Goal: Task Accomplishment & Management: Complete application form

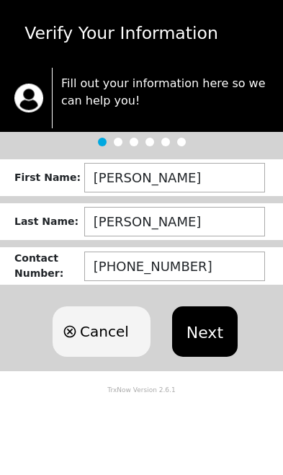
click at [203, 326] on button "Next" at bounding box center [205, 331] width 66 height 50
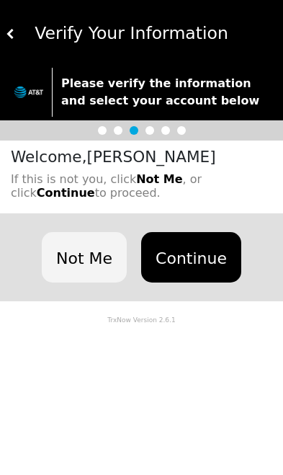
click at [187, 252] on button "Continue" at bounding box center [191, 257] width 100 height 50
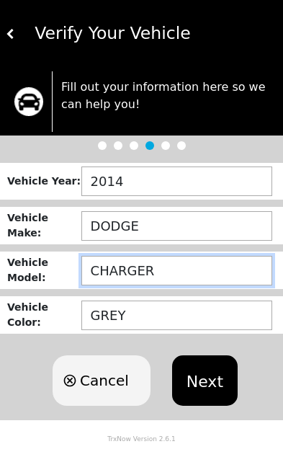
click at [170, 269] on input "CHARGER" at bounding box center [176, 271] width 191 height 30
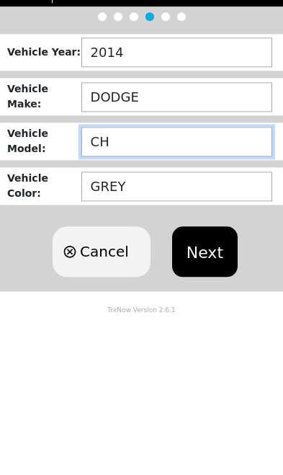
type input "C"
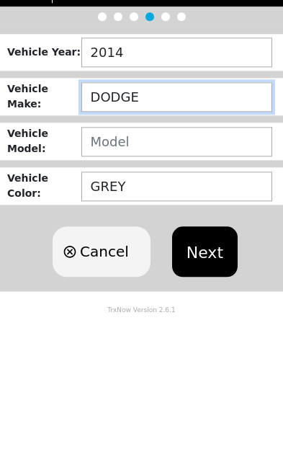
click at [143, 211] on input "DODGE" at bounding box center [176, 226] width 191 height 30
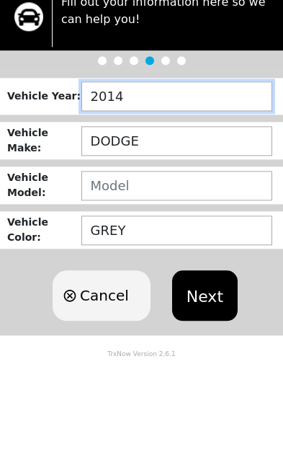
click at [133, 167] on input "2014" at bounding box center [176, 182] width 191 height 30
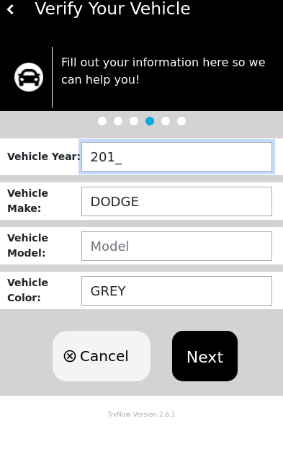
type input "2011"
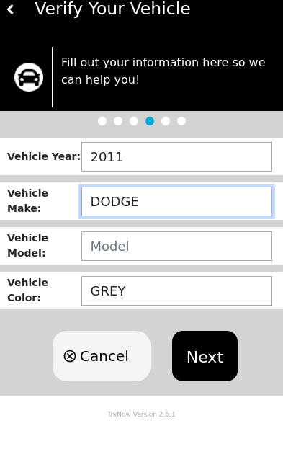
click at [168, 211] on input "DODGE" at bounding box center [176, 226] width 191 height 30
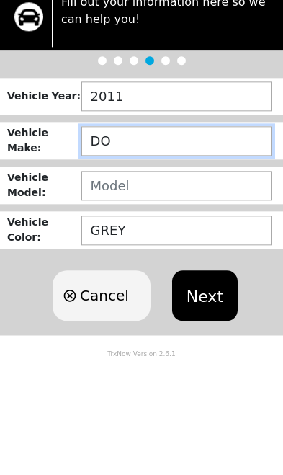
type input "D"
type input "S"
type input "H"
type input "HYHYUNDAI"
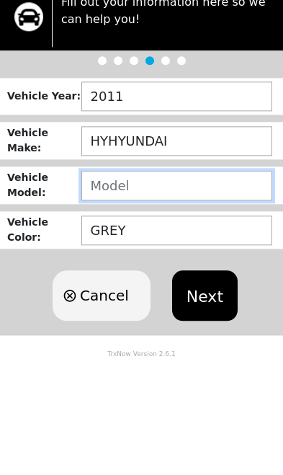
click at [146, 256] on input "text" at bounding box center [176, 271] width 191 height 30
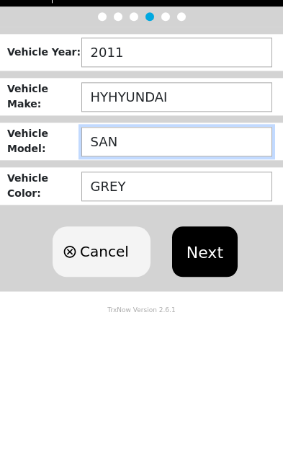
type input "SANSANTA FE"
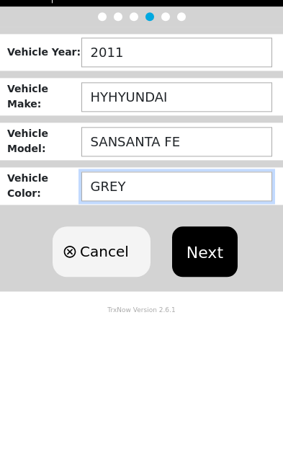
click at [140, 301] on input "GREY" at bounding box center [176, 316] width 191 height 30
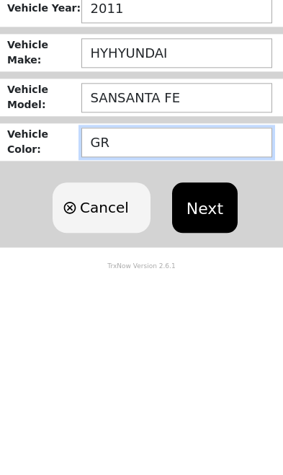
type input "G"
type input "SILSILVER SILVER"
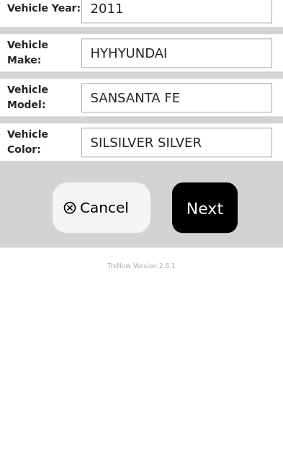
click at [203, 355] on button "Next" at bounding box center [205, 380] width 66 height 50
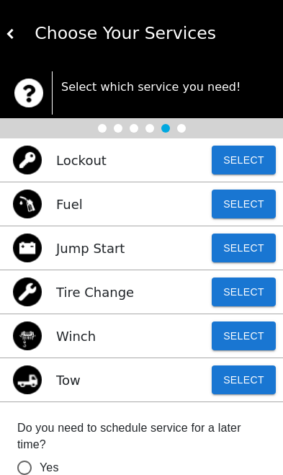
click at [240, 389] on button "Select" at bounding box center [244, 380] width 64 height 29
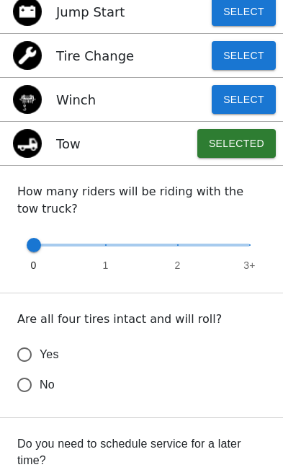
scroll to position [237, 0]
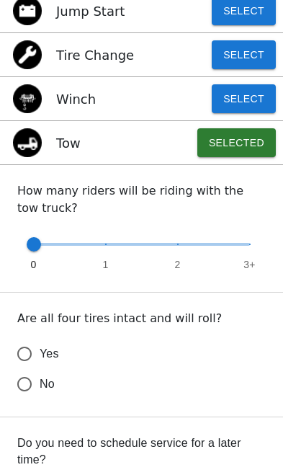
click at [37, 348] on input "Yes" at bounding box center [24, 354] width 30 height 30
radio input "false"
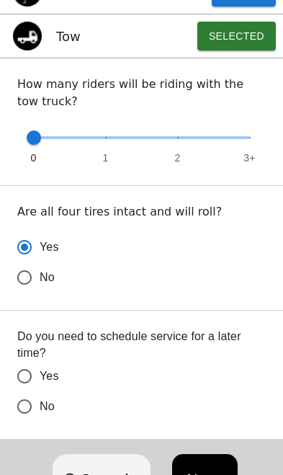
scroll to position [345, 0]
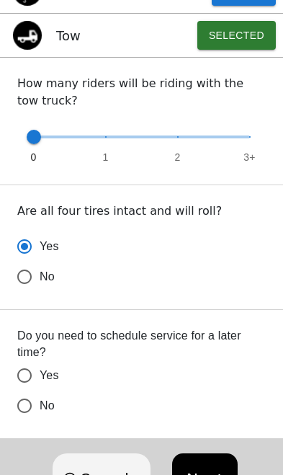
click at [27, 292] on input "No" at bounding box center [24, 277] width 30 height 30
radio input "false"
radio input "true"
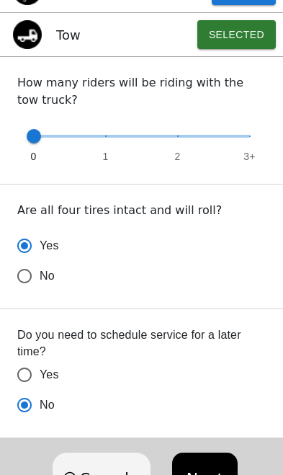
click at [204, 474] on button "Next" at bounding box center [205, 478] width 66 height 50
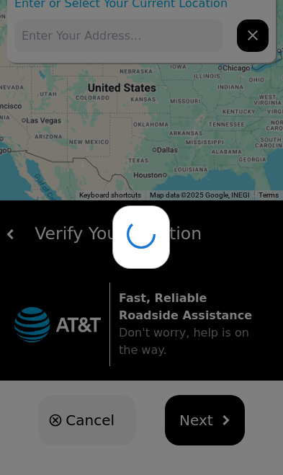
scroll to position [24, 0]
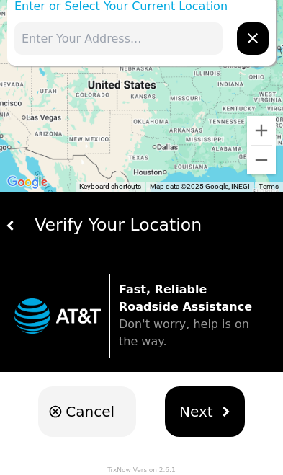
click at [197, 399] on button "Next" at bounding box center [205, 412] width 80 height 50
click at [193, 405] on span "Next" at bounding box center [197, 412] width 34 height 22
click at [200, 405] on span "Next" at bounding box center [197, 412] width 34 height 22
click at [208, 405] on span "Next" at bounding box center [197, 412] width 34 height 22
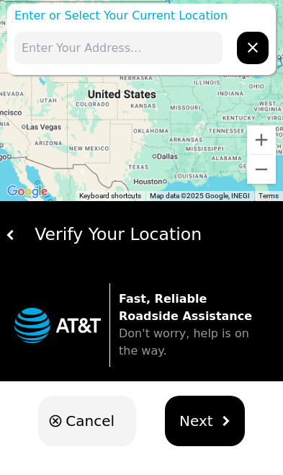
scroll to position [0, 0]
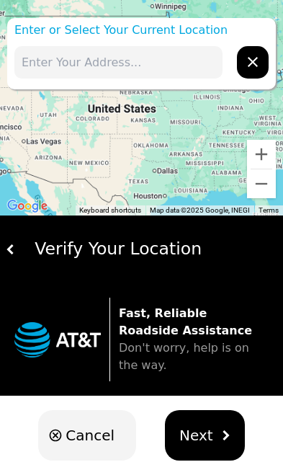
click at [84, 53] on input "text" at bounding box center [118, 62] width 208 height 32
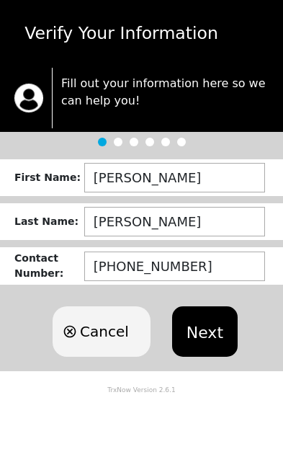
click at [198, 338] on button "Next" at bounding box center [205, 331] width 66 height 50
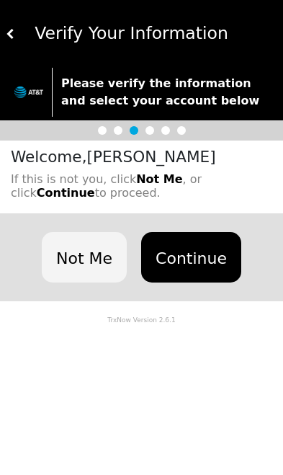
click at [185, 250] on button "Continue" at bounding box center [191, 257] width 100 height 50
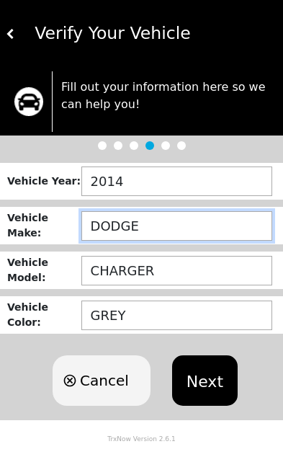
click at [155, 218] on input "DODGE" at bounding box center [176, 226] width 191 height 30
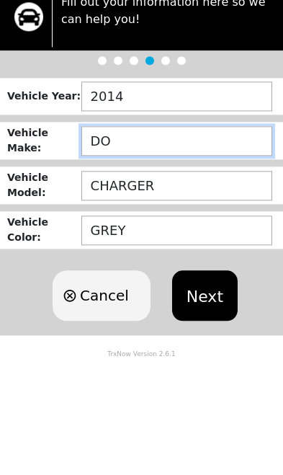
type input "D"
type input "H"
click at [117, 211] on input "HYUHYUNDAIN" at bounding box center [176, 226] width 191 height 30
type input "H"
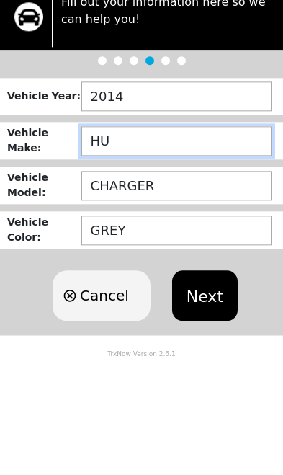
type input "H"
type input "HYUNDA"
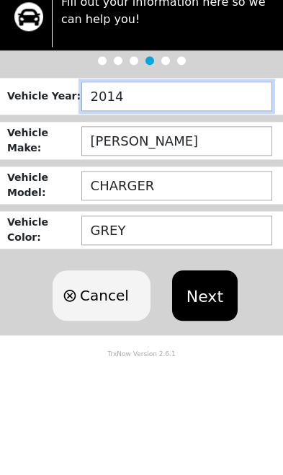
click at [131, 167] on input "2014" at bounding box center [176, 182] width 191 height 30
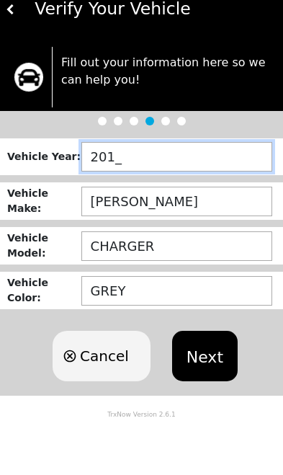
type input "2011"
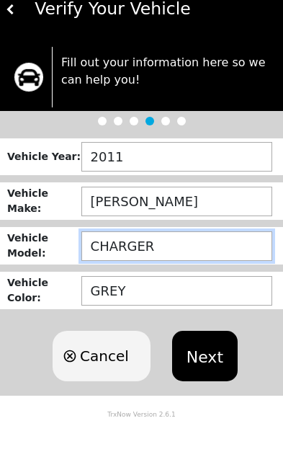
click at [157, 256] on input "CHARGER" at bounding box center [176, 271] width 191 height 30
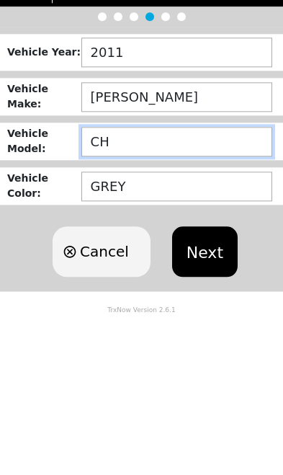
type input "C"
type input "SANTE FE"
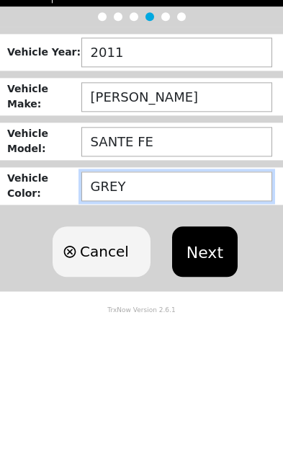
click at [132, 301] on input "GREY" at bounding box center [176, 316] width 191 height 30
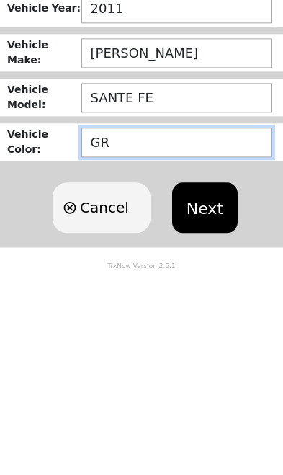
type input "G"
type input "SILVER"
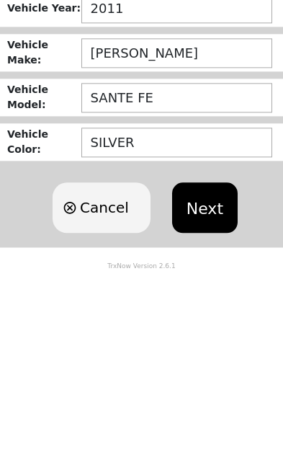
click at [192, 355] on button "Next" at bounding box center [205, 380] width 66 height 50
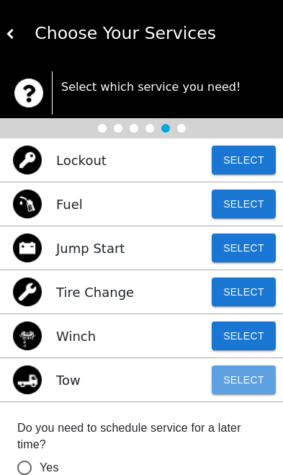
click at [249, 381] on button "Select" at bounding box center [244, 380] width 64 height 29
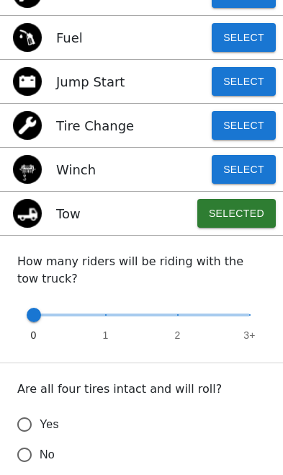
scroll to position [167, 0]
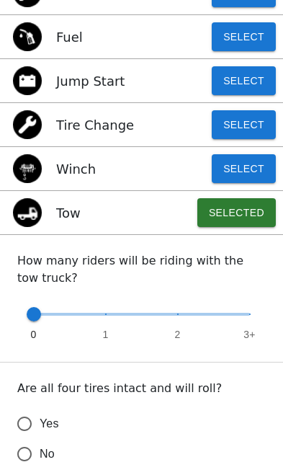
click at [37, 425] on input "Yes" at bounding box center [24, 424] width 30 height 30
radio input "false"
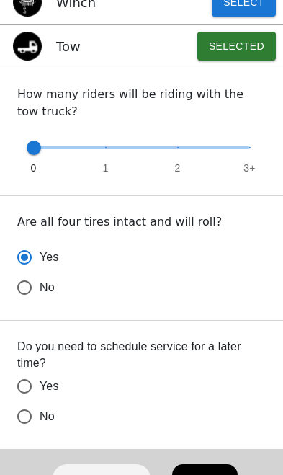
scroll to position [335, 0]
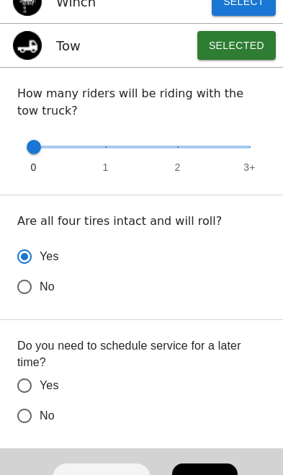
click at [25, 302] on input "No" at bounding box center [24, 287] width 30 height 30
radio input "false"
radio input "true"
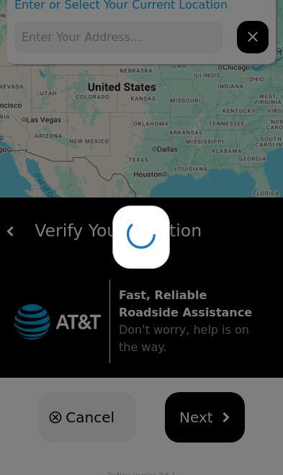
scroll to position [24, 0]
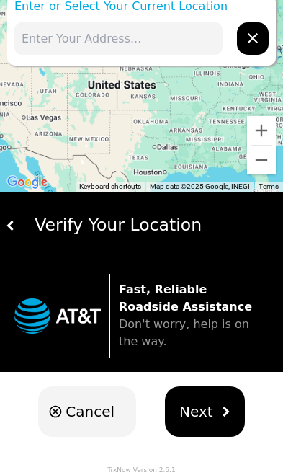
click at [201, 420] on span "Next" at bounding box center [197, 412] width 34 height 22
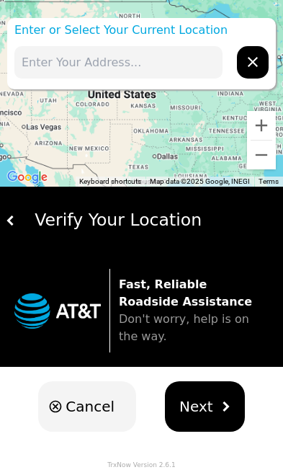
scroll to position [0, 0]
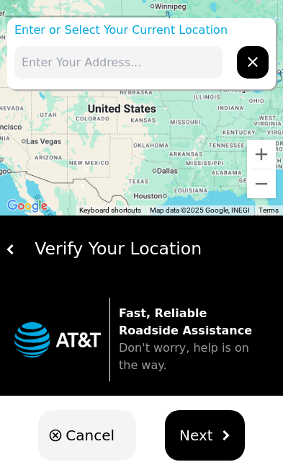
click at [93, 61] on input "text" at bounding box center [118, 62] width 208 height 32
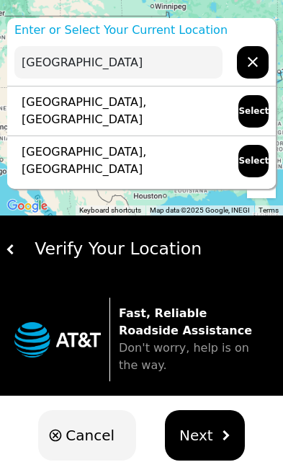
click at [57, 115] on p "S Loop Fwy, Houston, TX 77017, USA" at bounding box center [119, 111] width 210 height 35
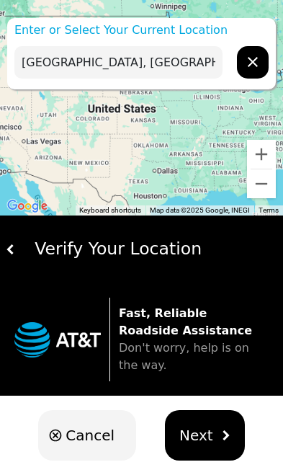
click at [63, 70] on input "S Loop Fwy, Houston, TX 77017, USA" at bounding box center [118, 62] width 208 height 32
click at [62, 69] on input "S Loop Fwy, Houston, TX 77017, USA" at bounding box center [118, 62] width 208 height 32
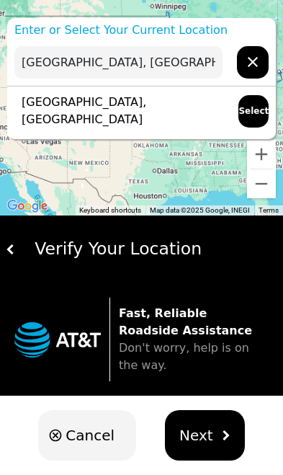
click at [257, 116] on button "Select" at bounding box center [254, 111] width 30 height 32
type input "[GEOGRAPHIC_DATA], [GEOGRAPHIC_DATA]"
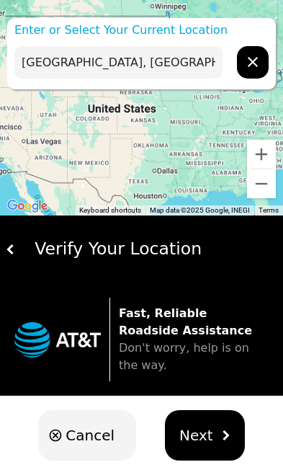
click at [203, 440] on span "Next" at bounding box center [197, 436] width 34 height 22
click at [193, 446] on span "Next" at bounding box center [197, 436] width 34 height 22
click at [211, 436] on button "Next" at bounding box center [205, 435] width 80 height 50
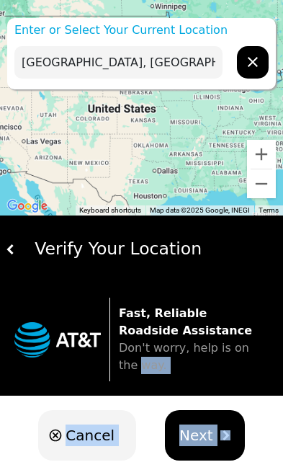
click at [254, 427] on div "Cancel Next" at bounding box center [141, 435] width 283 height 79
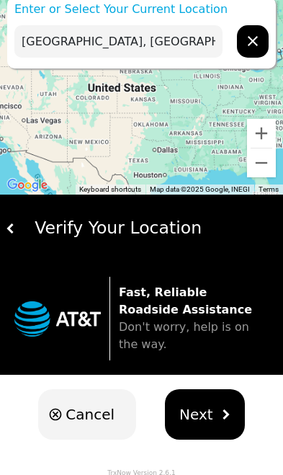
scroll to position [24, 0]
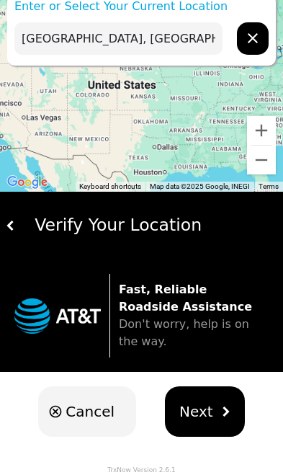
click at [206, 416] on span "Next" at bounding box center [197, 412] width 34 height 22
click at [194, 417] on span "Next" at bounding box center [197, 412] width 34 height 22
click at [198, 413] on span "Next" at bounding box center [197, 412] width 34 height 22
click at [210, 407] on button "Next" at bounding box center [205, 412] width 80 height 50
click at [208, 402] on span "Next" at bounding box center [197, 412] width 34 height 22
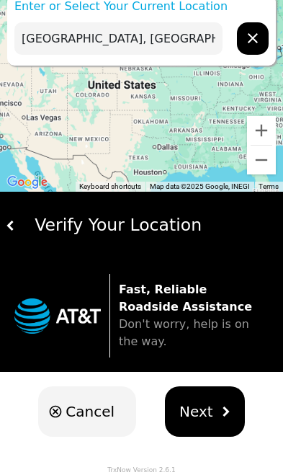
scroll to position [0, 0]
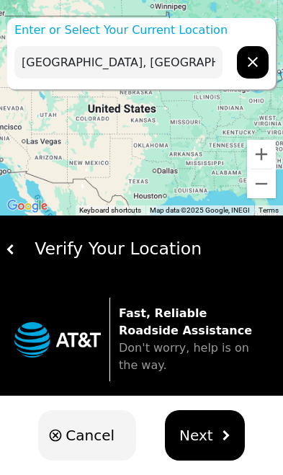
click at [151, 61] on input "[GEOGRAPHIC_DATA], [GEOGRAPHIC_DATA]" at bounding box center [118, 62] width 208 height 32
click at [212, 441] on button "Next" at bounding box center [205, 435] width 80 height 50
click at [211, 433] on button "Next" at bounding box center [205, 435] width 80 height 50
click at [180, 345] on span "Don't worry, help is on the way." at bounding box center [184, 356] width 131 height 31
click at [177, 344] on span "Don't worry, help is on the way." at bounding box center [184, 356] width 131 height 31
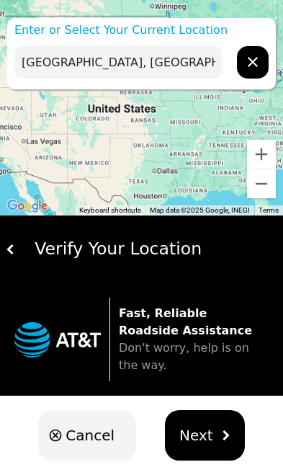
click at [14, 252] on img at bounding box center [11, 249] width 10 height 10
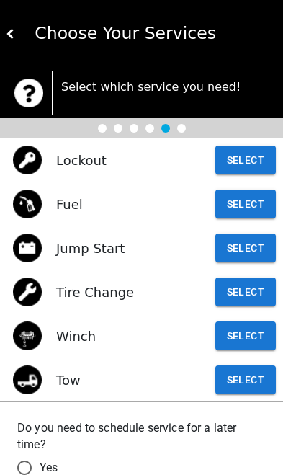
click at [246, 390] on button "Select" at bounding box center [246, 380] width 61 height 29
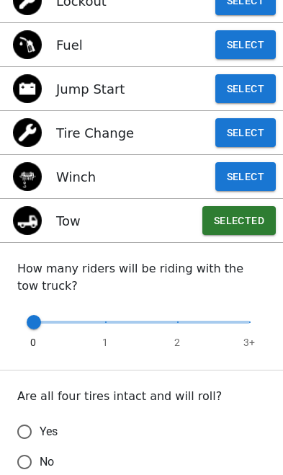
click at [37, 428] on input "Yes" at bounding box center [24, 432] width 30 height 30
radio input "false"
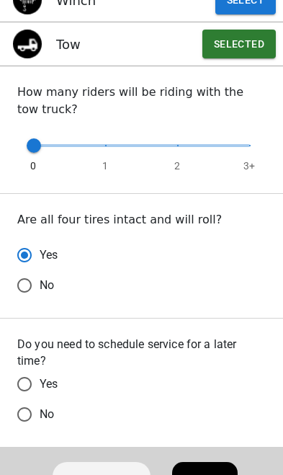
click at [32, 301] on input "No" at bounding box center [24, 285] width 30 height 30
radio input "false"
radio input "true"
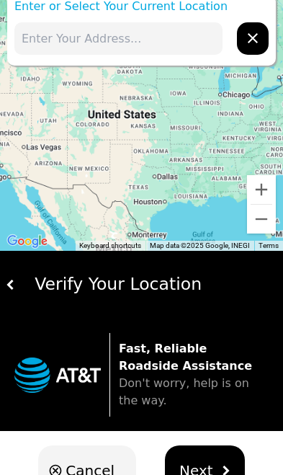
click at [63, 27] on input "text" at bounding box center [118, 38] width 208 height 32
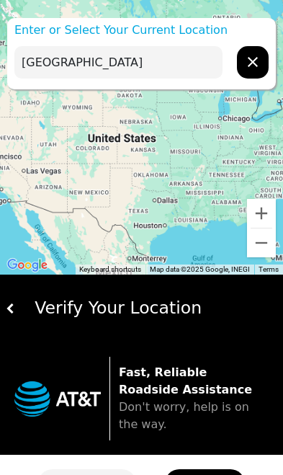
type input "South Loop East Freeway"
click at [194, 394] on p "Fast, Reliable Roadside Assistance Don't worry, help is on the way." at bounding box center [194, 398] width 150 height 69
click at [139, 313] on div "Verify Your Location" at bounding box center [147, 308] width 262 height 25
click at [6, 313] on img at bounding box center [11, 309] width 10 height 10
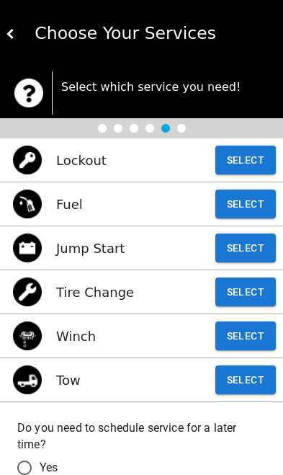
click at [248, 375] on button "Select" at bounding box center [246, 380] width 61 height 29
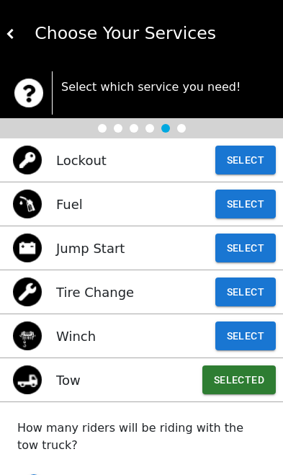
click at [228, 383] on button "Selected" at bounding box center [240, 380] width 74 height 29
type input "3"
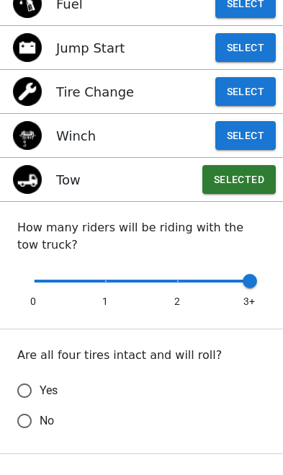
click at [35, 397] on input "Yes" at bounding box center [24, 391] width 30 height 30
radio input "false"
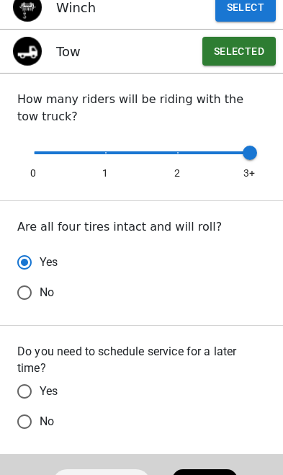
scroll to position [330, 0]
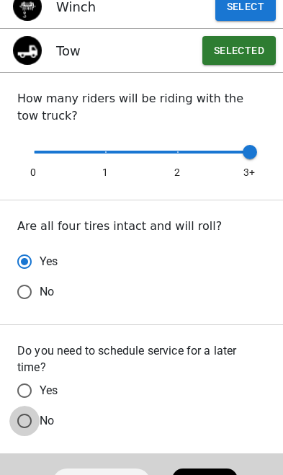
click at [37, 307] on input "No" at bounding box center [24, 292] width 30 height 30
radio input "false"
radio input "true"
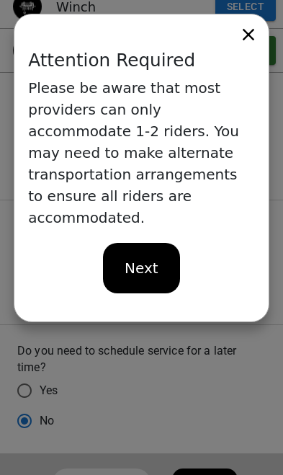
click at [157, 246] on div "Next" at bounding box center [141, 268] width 77 height 50
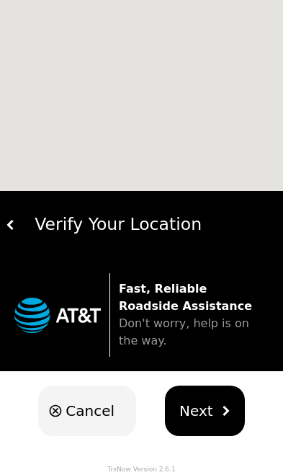
scroll to position [24, 0]
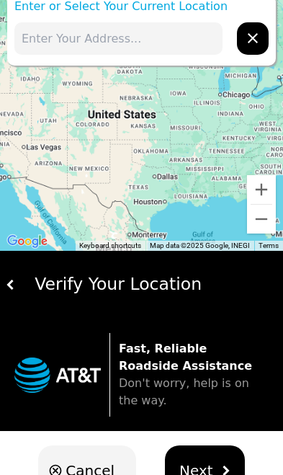
click at [71, 22] on input "text" at bounding box center [118, 38] width 208 height 32
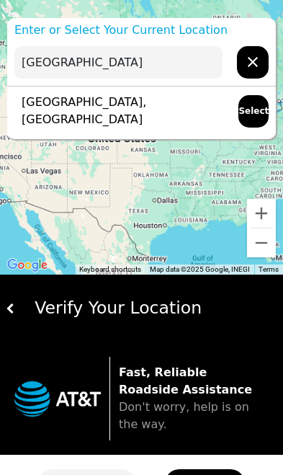
click at [249, 112] on button "Select" at bounding box center [254, 111] width 30 height 32
type input "[GEOGRAPHIC_DATA], [GEOGRAPHIC_DATA]"
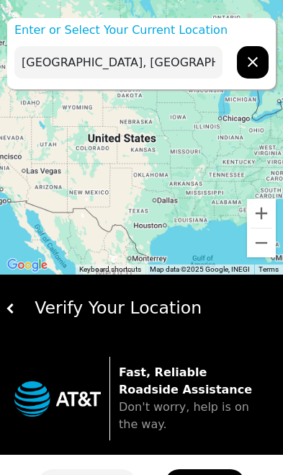
click at [168, 400] on span "Don't worry, help is on the way." at bounding box center [184, 415] width 131 height 31
click at [213, 407] on span "Don't worry, help is on the way." at bounding box center [184, 415] width 131 height 31
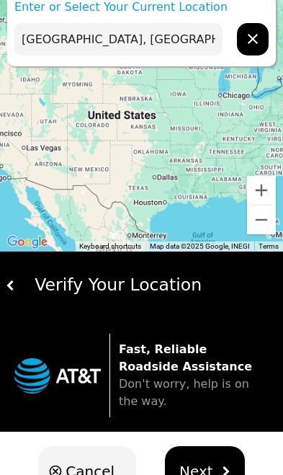
scroll to position [24, 0]
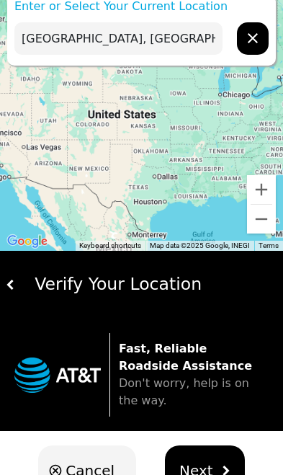
click at [224, 472] on img "hidden" at bounding box center [226, 471] width 10 height 10
click at [226, 474] on img "hidden" at bounding box center [226, 471] width 10 height 10
click at [192, 379] on span "Don't worry, help is on the way." at bounding box center [184, 391] width 131 height 31
click at [200, 384] on span "Don't worry, help is on the way." at bounding box center [184, 391] width 131 height 31
click at [205, 391] on span "Don't worry, help is on the way." at bounding box center [184, 391] width 131 height 31
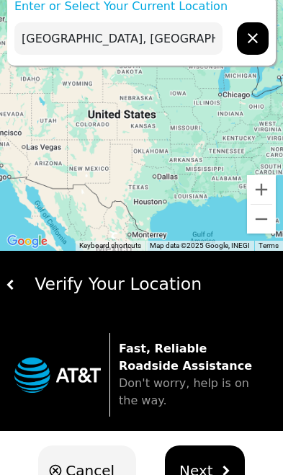
click at [207, 474] on span "Next" at bounding box center [197, 471] width 34 height 22
click at [221, 474] on img "hidden" at bounding box center [226, 471] width 10 height 10
click at [211, 474] on button "Next" at bounding box center [205, 471] width 80 height 50
click at [210, 474] on button "Next" at bounding box center [205, 471] width 80 height 50
click at [202, 474] on button "Next" at bounding box center [205, 471] width 80 height 50
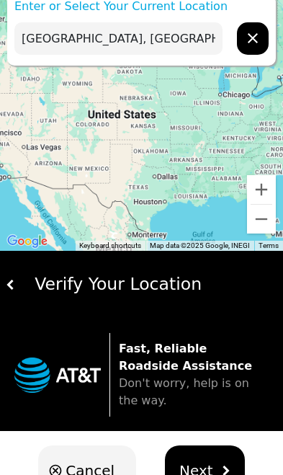
click at [201, 474] on button "Next" at bounding box center [205, 471] width 80 height 50
click at [203, 474] on button "Next" at bounding box center [205, 471] width 80 height 50
click at [209, 474] on button "Next" at bounding box center [205, 471] width 80 height 50
click at [195, 470] on span "Next" at bounding box center [197, 471] width 34 height 22
click at [239, 474] on button "Next" at bounding box center [205, 471] width 80 height 50
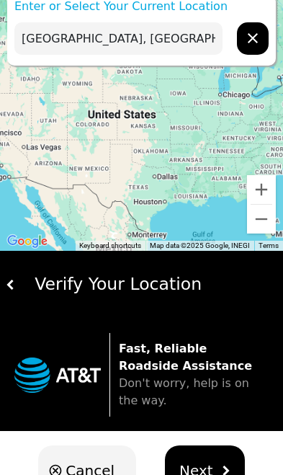
click at [223, 474] on img "hidden" at bounding box center [226, 471] width 10 height 10
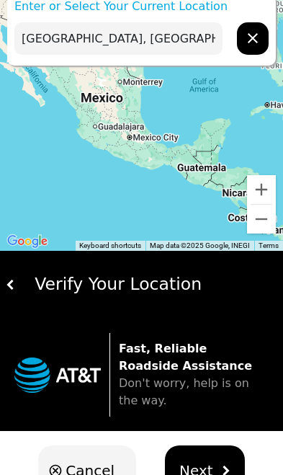
click at [200, 464] on span "Next" at bounding box center [197, 471] width 34 height 22
click at [204, 469] on span "Next" at bounding box center [197, 471] width 34 height 22
click at [6, 288] on img at bounding box center [11, 285] width 10 height 10
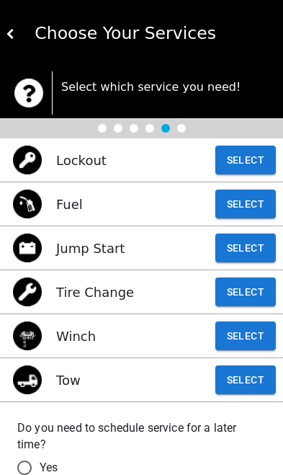
click at [251, 378] on button "Select" at bounding box center [246, 380] width 61 height 29
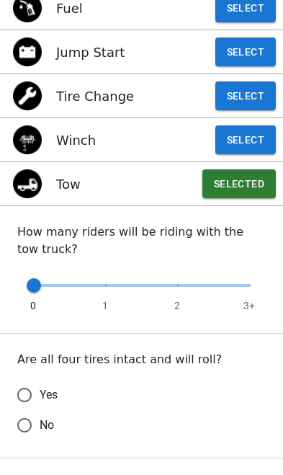
scroll to position [197, 0]
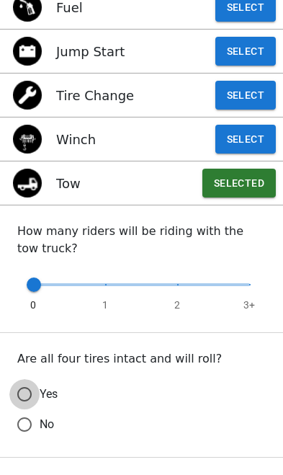
click at [35, 400] on input "Yes" at bounding box center [24, 394] width 30 height 30
radio input "false"
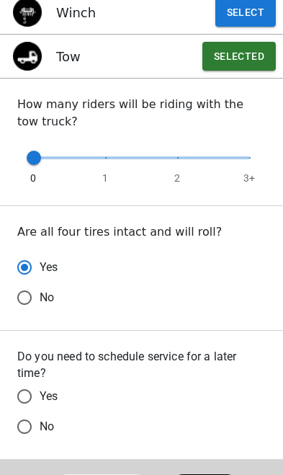
scroll to position [353, 0]
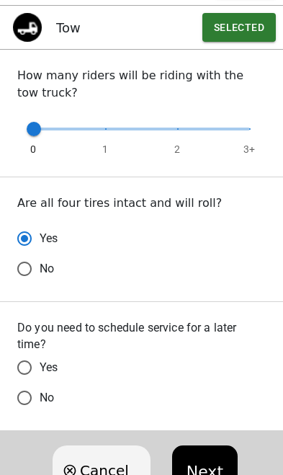
click at [32, 284] on input "No" at bounding box center [24, 269] width 30 height 30
radio input "false"
radio input "true"
click at [208, 467] on button "Next" at bounding box center [205, 471] width 66 height 50
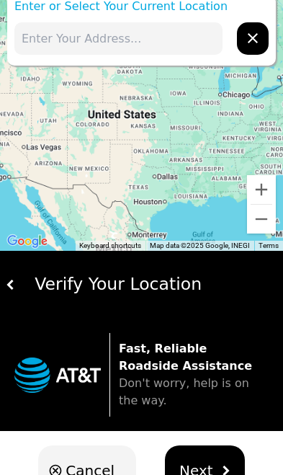
click at [94, 31] on input "text" at bounding box center [118, 38] width 208 height 32
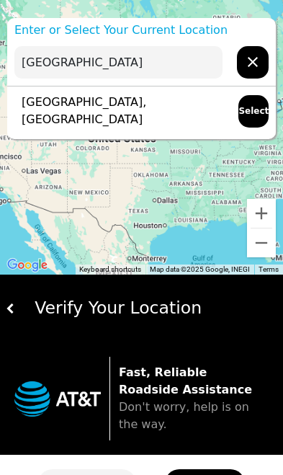
click at [252, 114] on button "Select" at bounding box center [254, 111] width 30 height 32
type input "[GEOGRAPHIC_DATA], [GEOGRAPHIC_DATA]"
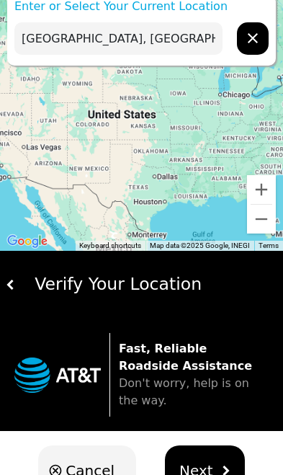
click at [203, 474] on span "Next" at bounding box center [197, 471] width 34 height 22
click at [235, 474] on button "Next" at bounding box center [205, 471] width 80 height 50
click at [239, 473] on button "Next" at bounding box center [205, 471] width 80 height 50
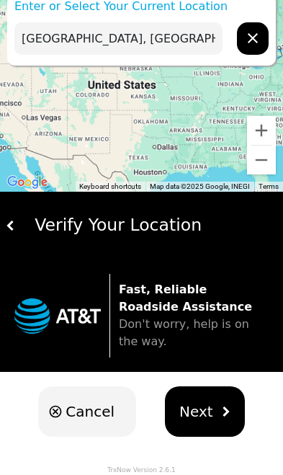
click at [205, 418] on span "Next" at bounding box center [197, 412] width 34 height 22
click at [206, 417] on span "Next" at bounding box center [197, 412] width 34 height 22
click at [208, 411] on span "Next" at bounding box center [197, 412] width 34 height 22
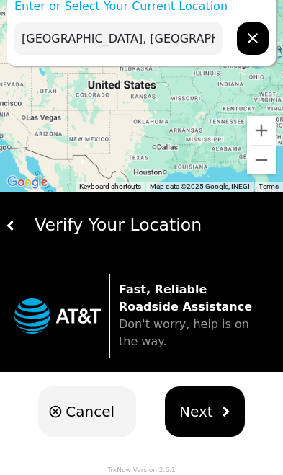
click at [199, 416] on span "Next" at bounding box center [197, 412] width 34 height 22
click at [198, 415] on span "Next" at bounding box center [197, 412] width 34 height 22
click at [183, 425] on button "Next" at bounding box center [205, 412] width 80 height 50
click at [195, 405] on span "Next" at bounding box center [197, 412] width 34 height 22
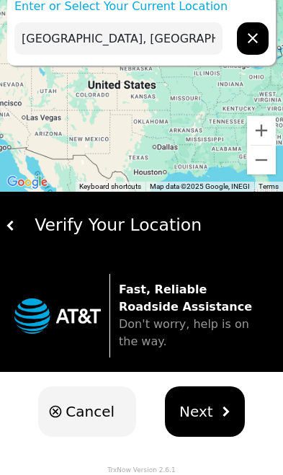
click at [203, 405] on span "Next" at bounding box center [197, 412] width 34 height 22
click at [195, 408] on span "Next" at bounding box center [197, 412] width 34 height 22
click at [195, 407] on span "Next" at bounding box center [197, 412] width 34 height 22
click at [200, 405] on span "Next" at bounding box center [197, 412] width 34 height 22
click at [199, 404] on span "Next" at bounding box center [197, 412] width 34 height 22
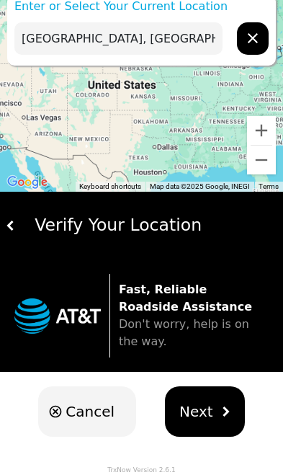
click at [198, 405] on span "Next" at bounding box center [197, 412] width 34 height 22
click at [203, 400] on button "Next" at bounding box center [205, 412] width 80 height 50
click at [210, 405] on button "Next" at bounding box center [205, 412] width 80 height 50
click at [209, 404] on button "Next" at bounding box center [205, 412] width 80 height 50
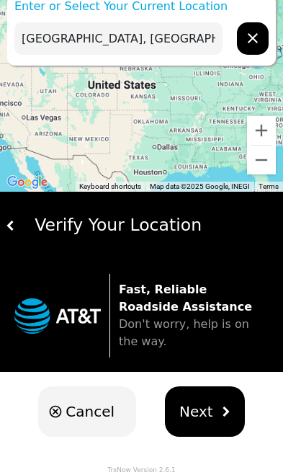
click at [199, 412] on span "Next" at bounding box center [197, 412] width 34 height 22
click at [259, 376] on div "Cancel Next" at bounding box center [141, 411] width 283 height 79
click at [230, 403] on button "Next" at bounding box center [205, 412] width 80 height 50
click at [185, 422] on span "Next" at bounding box center [197, 412] width 34 height 22
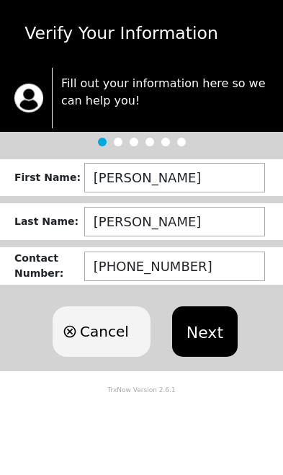
click at [203, 330] on button "Next" at bounding box center [205, 331] width 66 height 50
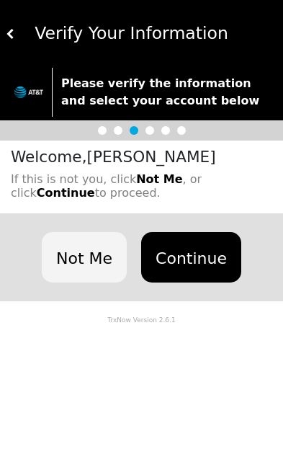
click at [193, 257] on button "Continue" at bounding box center [191, 257] width 100 height 50
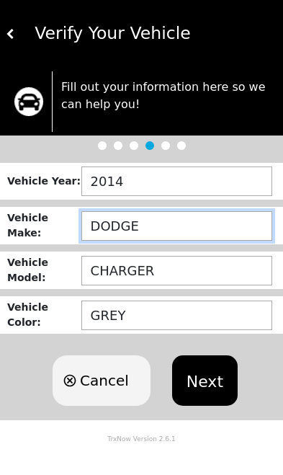
click at [153, 226] on input "DODGE" at bounding box center [176, 226] width 191 height 30
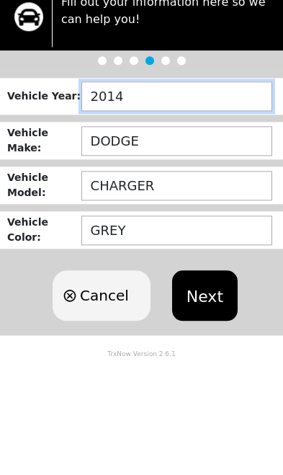
click at [141, 167] on input "2014" at bounding box center [176, 182] width 191 height 30
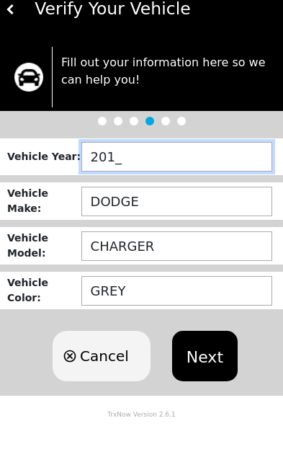
type input "2011"
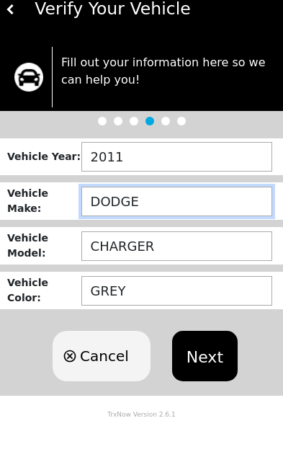
click at [164, 211] on input "DODGE" at bounding box center [176, 226] width 191 height 30
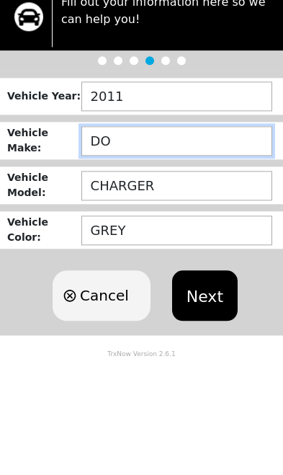
type input "D"
type input "[PERSON_NAME]"
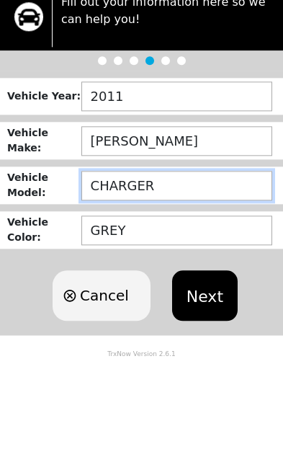
click at [178, 256] on input "CHARGER" at bounding box center [176, 271] width 191 height 30
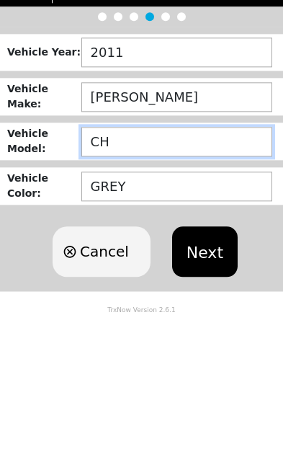
type input "C"
type input "SANTE FE"
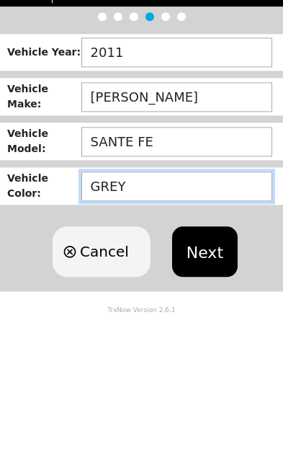
click at [143, 301] on input "GREY" at bounding box center [176, 316] width 191 height 30
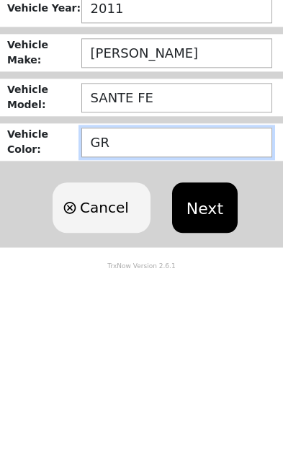
type input "G"
type input "SILVER"
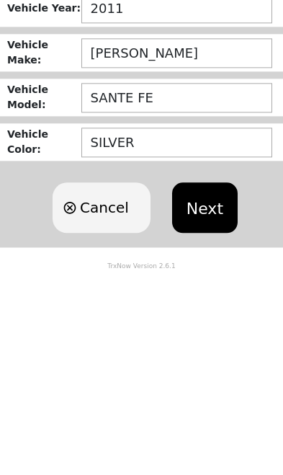
click at [205, 355] on button "Next" at bounding box center [205, 380] width 66 height 50
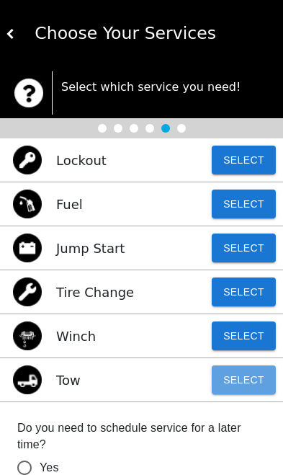
click at [245, 385] on button "Select" at bounding box center [244, 380] width 64 height 29
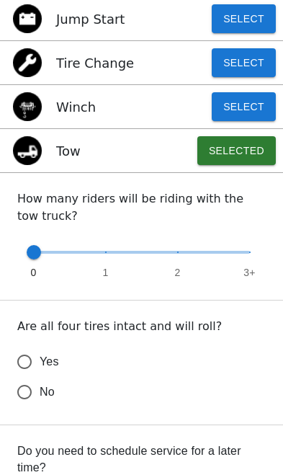
scroll to position [238, 0]
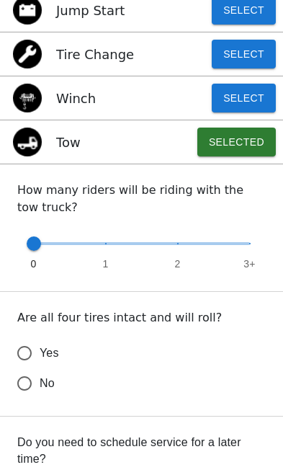
click at [37, 359] on input "Yes" at bounding box center [24, 353] width 30 height 30
radio input "false"
click at [38, 399] on input "No" at bounding box center [24, 383] width 30 height 30
radio input "false"
radio input "true"
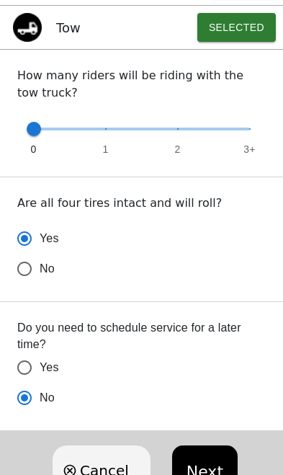
click at [190, 467] on button "Next" at bounding box center [205, 471] width 66 height 50
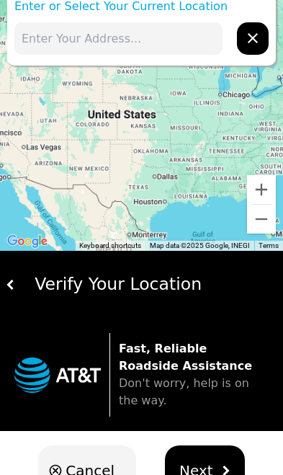
click at [88, 43] on input "text" at bounding box center [118, 38] width 208 height 32
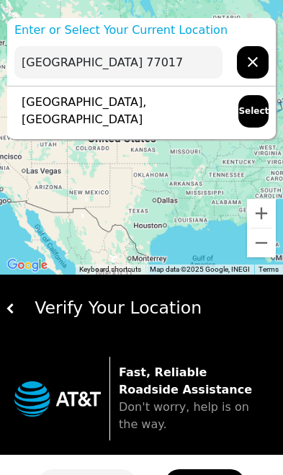
click at [248, 112] on button "Select" at bounding box center [254, 111] width 30 height 32
type input "[GEOGRAPHIC_DATA], [GEOGRAPHIC_DATA]"
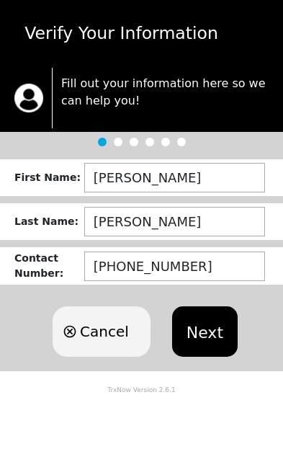
click at [200, 333] on button "Next" at bounding box center [205, 331] width 66 height 50
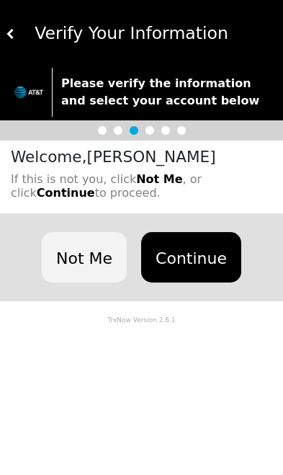
click at [198, 257] on button "Continue" at bounding box center [191, 257] width 100 height 50
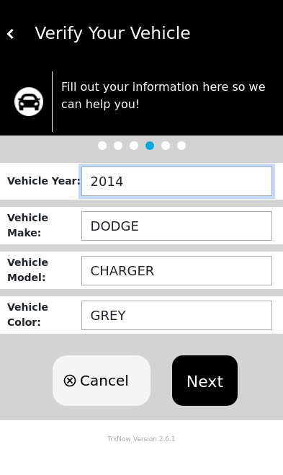
click at [147, 187] on input "2014" at bounding box center [176, 182] width 191 height 30
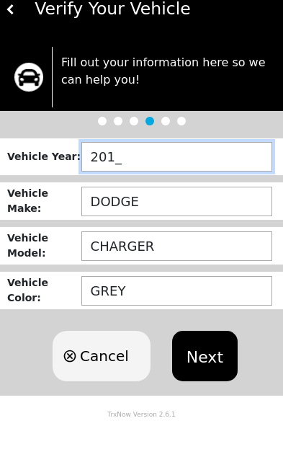
type input "2011"
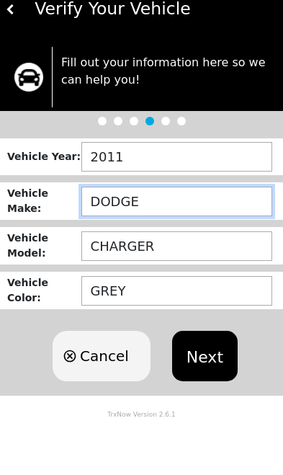
click at [159, 211] on input "DODGE" at bounding box center [176, 226] width 191 height 30
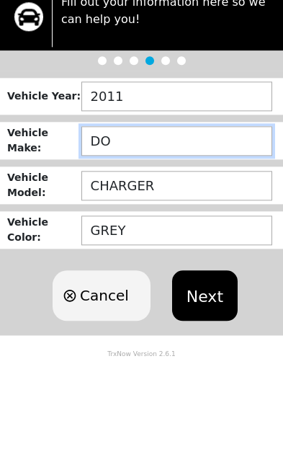
type input "D"
type input "HY"
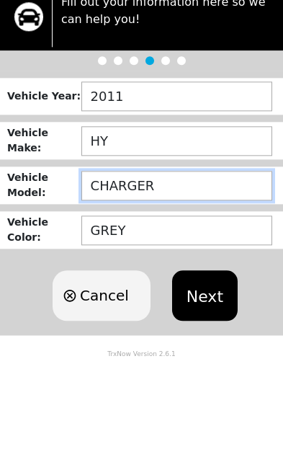
click at [177, 256] on input "CHARGER" at bounding box center [176, 271] width 191 height 30
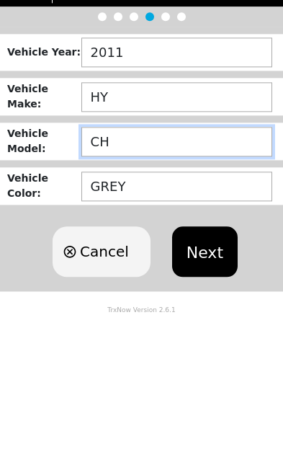
type input "C"
type input "SANTE FR"
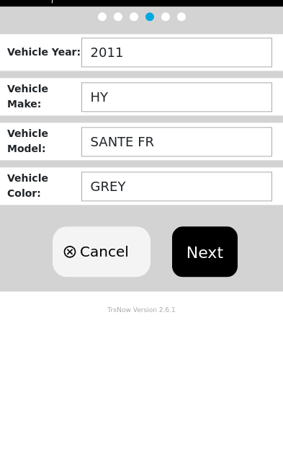
click at [203, 355] on button "Next" at bounding box center [205, 380] width 66 height 50
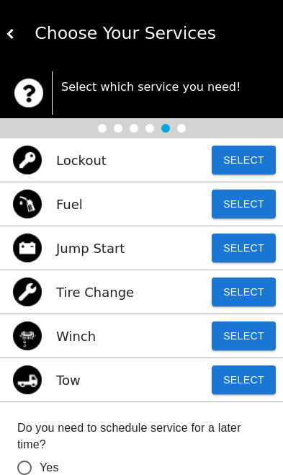
click at [230, 381] on button "Select" at bounding box center [244, 380] width 64 height 29
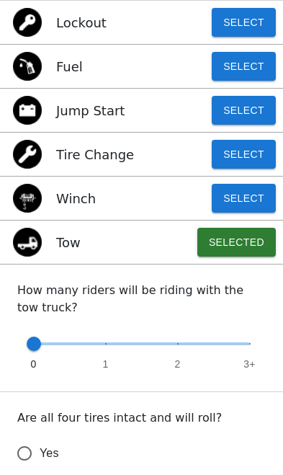
scroll to position [138, 0]
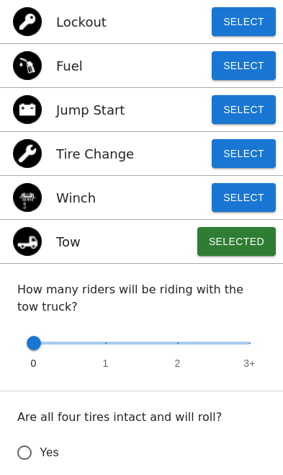
type input "2"
click at [180, 361] on span "2" at bounding box center [178, 363] width 6 height 14
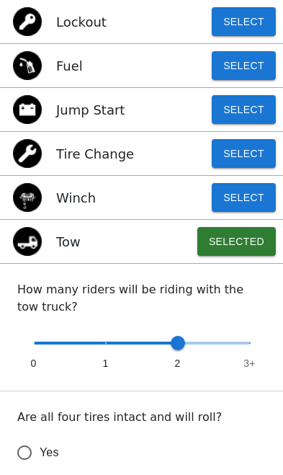
click at [38, 449] on input "Yes" at bounding box center [24, 453] width 30 height 30
radio input "false"
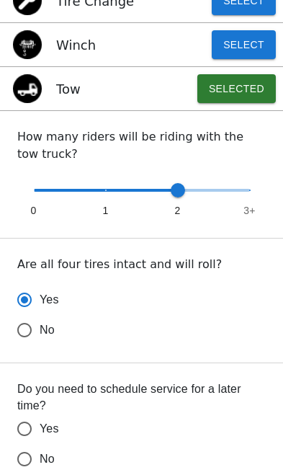
scroll to position [291, 0]
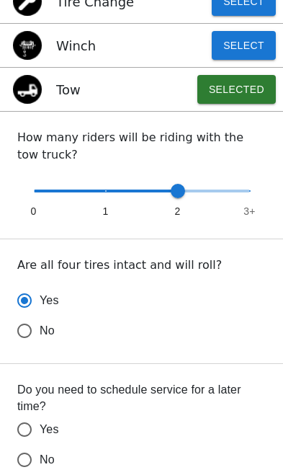
click at [36, 346] on input "No" at bounding box center [24, 331] width 30 height 30
radio input "false"
radio input "true"
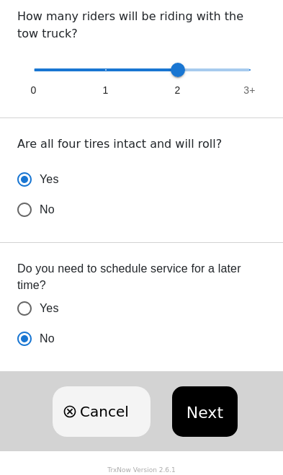
click at [203, 420] on button "Next" at bounding box center [205, 412] width 66 height 50
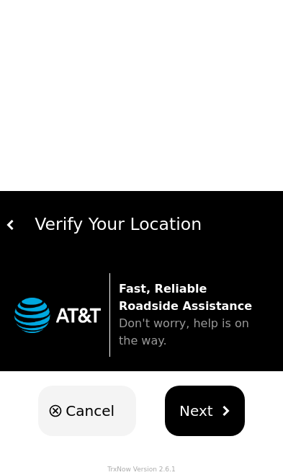
scroll to position [24, 0]
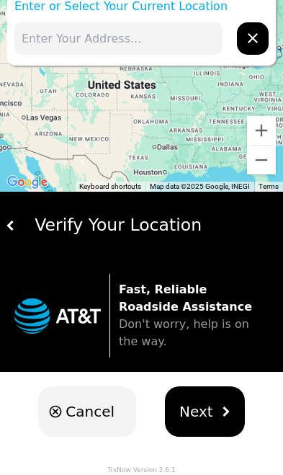
click at [101, 37] on input "text" at bounding box center [118, 38] width 208 height 32
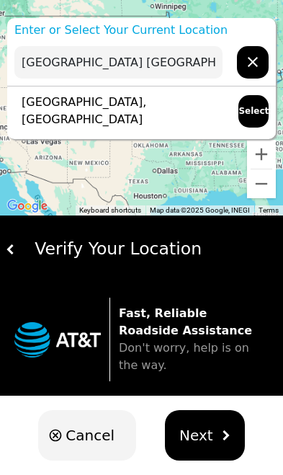
click at [253, 115] on button "Select" at bounding box center [254, 111] width 30 height 32
type input "[GEOGRAPHIC_DATA], [GEOGRAPHIC_DATA]"
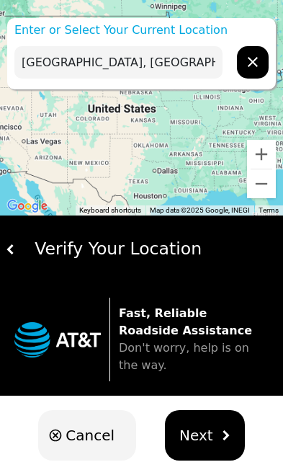
click at [202, 436] on span "Next" at bounding box center [197, 436] width 34 height 22
click at [212, 431] on button "Next" at bounding box center [205, 435] width 80 height 50
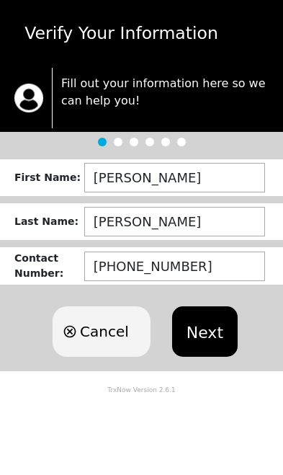
click at [207, 345] on button "Next" at bounding box center [205, 331] width 66 height 50
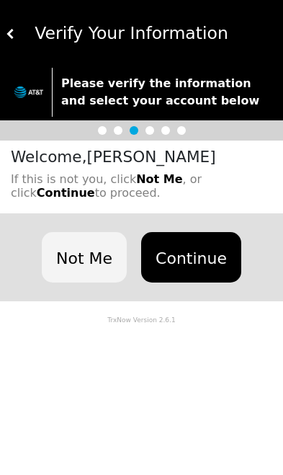
click at [198, 262] on button "Continue" at bounding box center [191, 257] width 100 height 50
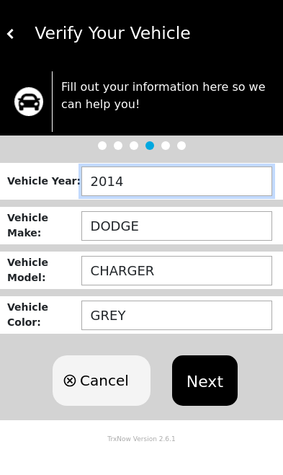
click at [148, 189] on input "2014" at bounding box center [176, 182] width 191 height 30
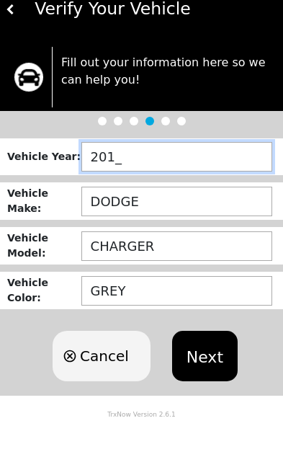
type input "2011"
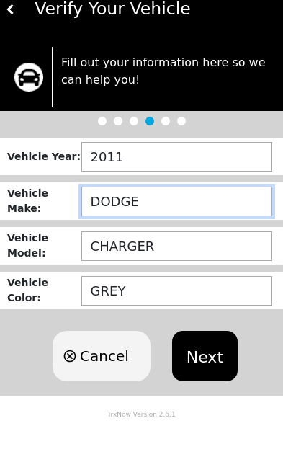
click at [141, 211] on input "DODGE" at bounding box center [176, 226] width 191 height 30
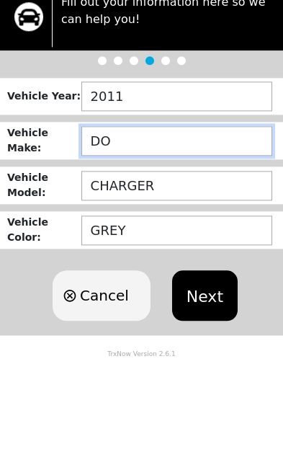
type input "D"
type input "[PERSON_NAME]"
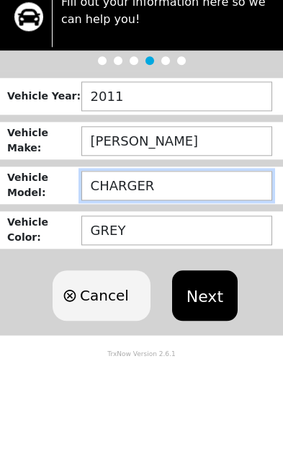
click at [176, 256] on input "CHARGER" at bounding box center [176, 271] width 191 height 30
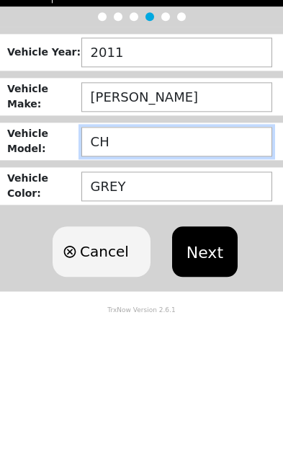
type input "C"
type input "SANTE FE"
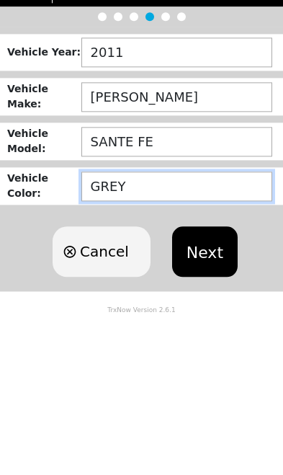
click at [129, 301] on input "GREY" at bounding box center [176, 316] width 191 height 30
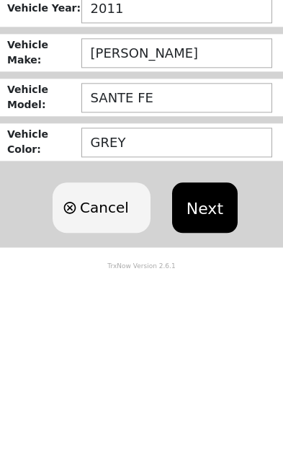
click at [196, 355] on button "Next" at bounding box center [205, 380] width 66 height 50
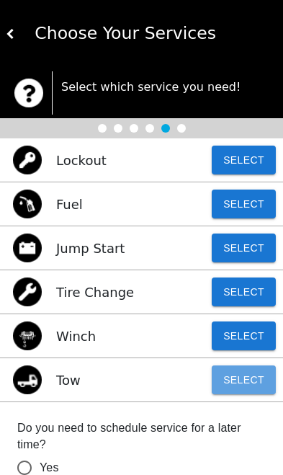
click at [256, 375] on button "Select" at bounding box center [244, 380] width 64 height 29
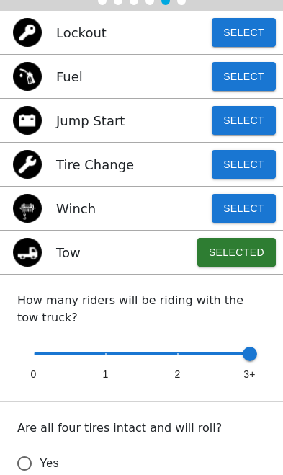
scroll to position [127, 0]
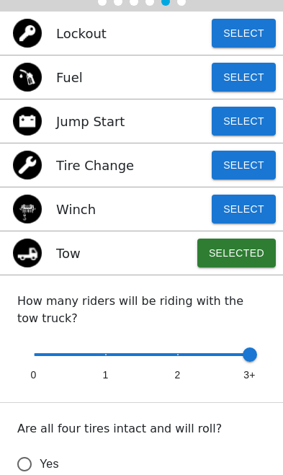
click at [182, 379] on div "0 1 2 3+" at bounding box center [141, 362] width 249 height 46
click at [187, 383] on div "0 1 2 3+" at bounding box center [141, 362] width 249 height 46
type input "2"
click at [179, 378] on span "2" at bounding box center [178, 375] width 6 height 14
click at [178, 377] on span "2" at bounding box center [178, 375] width 6 height 14
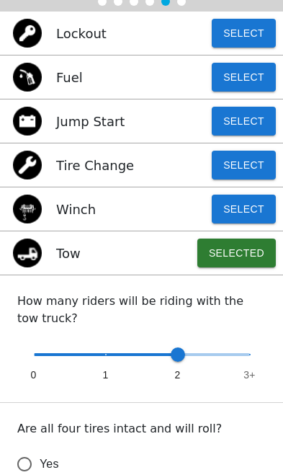
click at [27, 472] on input "Yes" at bounding box center [24, 464] width 30 height 30
radio input "false"
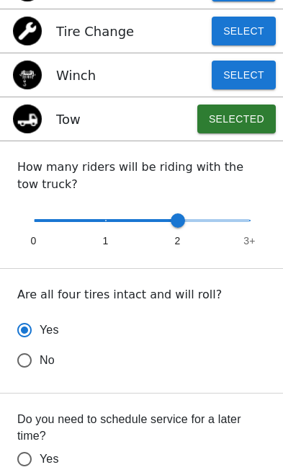
scroll to position [261, 0]
click at [33, 376] on input "No" at bounding box center [24, 360] width 30 height 30
radio input "false"
radio input "true"
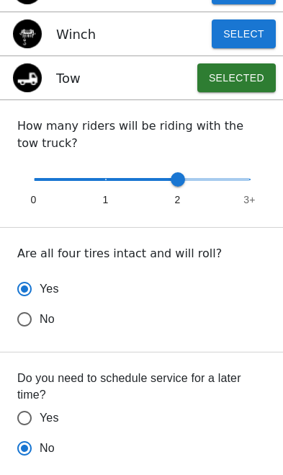
scroll to position [353, 0]
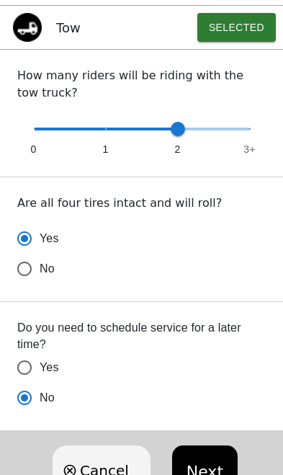
click at [37, 254] on input "Yes" at bounding box center [24, 239] width 30 height 30
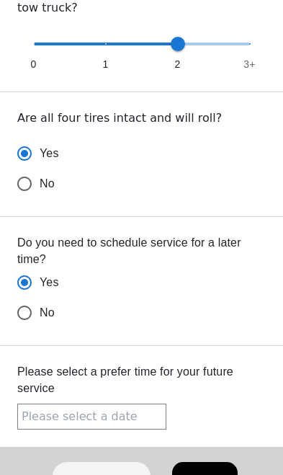
scroll to position [438, 0]
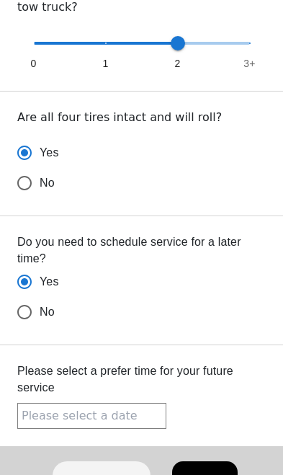
click at [39, 168] on input "Yes" at bounding box center [24, 153] width 30 height 30
click at [35, 198] on input "No" at bounding box center [24, 183] width 30 height 30
radio input "true"
radio input "false"
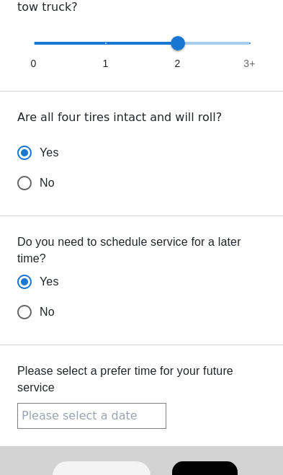
scroll to position [353, 0]
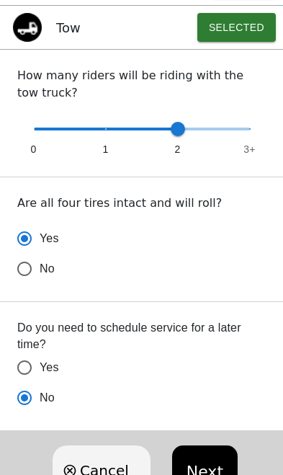
click at [208, 474] on button "Next" at bounding box center [205, 471] width 66 height 50
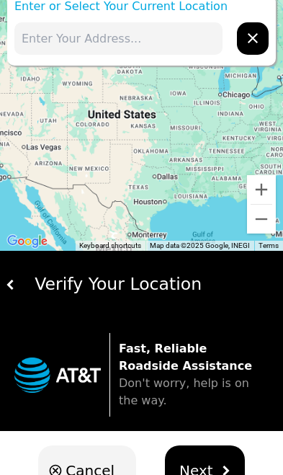
click at [35, 46] on input "text" at bounding box center [118, 38] width 208 height 32
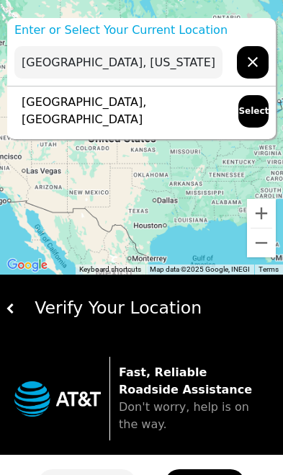
click at [253, 114] on button "Select" at bounding box center [254, 111] width 30 height 32
type input "[GEOGRAPHIC_DATA], [GEOGRAPHIC_DATA]"
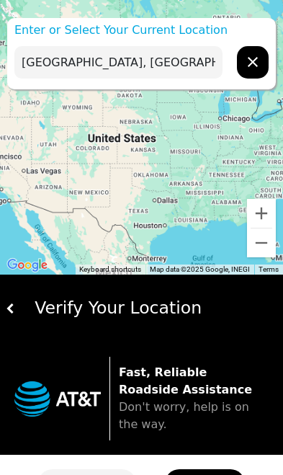
click at [183, 411] on span "Don't worry, help is on the way." at bounding box center [184, 415] width 131 height 31
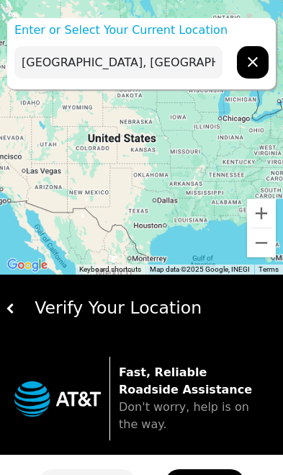
click at [182, 410] on span "Don't worry, help is on the way." at bounding box center [184, 415] width 131 height 31
click at [193, 407] on span "Don't worry, help is on the way." at bounding box center [184, 415] width 131 height 31
click at [208, 414] on span "Don't worry, help is on the way." at bounding box center [184, 415] width 131 height 31
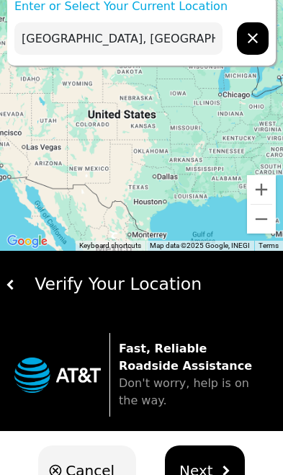
click at [79, 293] on div "Verify Your Location" at bounding box center [147, 284] width 262 height 25
click at [106, 306] on div "Verify Your Location" at bounding box center [141, 285] width 283 height 68
click at [105, 306] on div "Verify Your Location" at bounding box center [141, 285] width 283 height 68
click at [101, 304] on div "Verify Your Location" at bounding box center [141, 285] width 283 height 68
click at [45, 301] on div "Verify Your Location" at bounding box center [141, 285] width 283 height 68
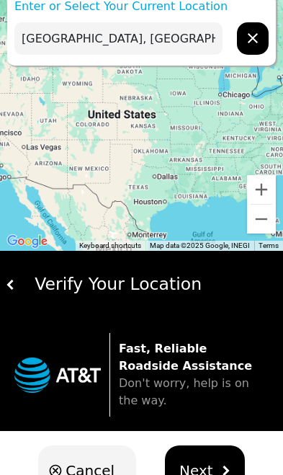
click at [212, 474] on button "Next" at bounding box center [205, 471] width 80 height 50
click at [228, 323] on div "Fast, Reliable Roadside Assistance Don't worry, help is on the way." at bounding box center [141, 375] width 283 height 112
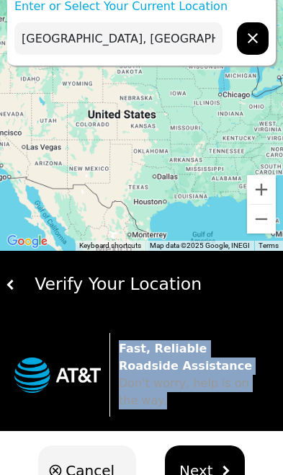
click at [239, 407] on p "Fast, Reliable Roadside Assistance Don't worry, help is on the way." at bounding box center [194, 374] width 150 height 69
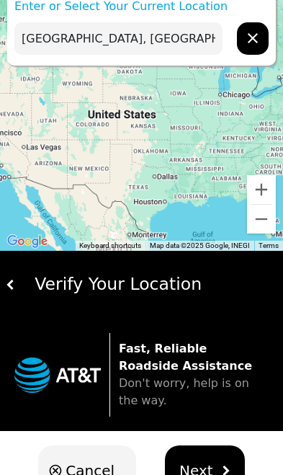
click at [226, 474] on img "hidden" at bounding box center [226, 471] width 10 height 10
click at [213, 474] on button "Next" at bounding box center [205, 471] width 80 height 50
click at [212, 474] on button "Next" at bounding box center [205, 471] width 80 height 50
click at [215, 474] on button "Next" at bounding box center [205, 471] width 80 height 50
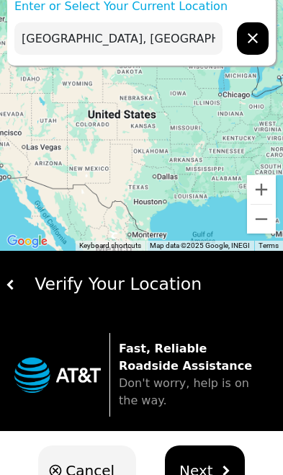
click at [216, 474] on button "Next" at bounding box center [205, 471] width 80 height 50
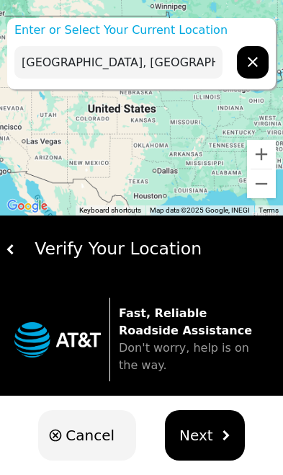
click at [156, 33] on p "Enter or Select Your Current Location" at bounding box center [141, 30] width 269 height 17
click at [128, 74] on input "[GEOGRAPHIC_DATA], [GEOGRAPHIC_DATA]" at bounding box center [118, 62] width 208 height 32
click at [189, 440] on span "Next" at bounding box center [197, 436] width 34 height 22
click at [202, 441] on span "Next" at bounding box center [197, 436] width 34 height 22
click at [201, 441] on span "Next" at bounding box center [197, 436] width 34 height 22
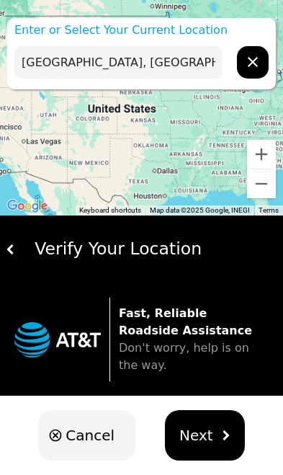
click at [209, 430] on button "Next" at bounding box center [205, 435] width 80 height 50
click at [208, 430] on span "Next" at bounding box center [197, 436] width 34 height 22
click at [206, 436] on span "Next" at bounding box center [197, 436] width 34 height 22
click at [206, 438] on span "Next" at bounding box center [197, 436] width 34 height 22
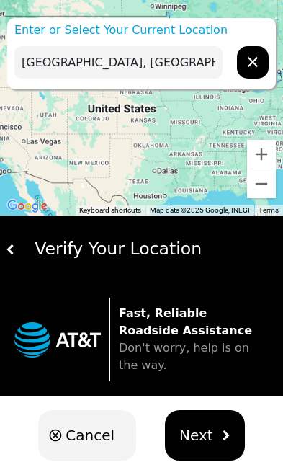
click at [216, 444] on button "Next" at bounding box center [205, 435] width 80 height 50
click at [216, 443] on button "Next" at bounding box center [205, 435] width 80 height 50
click at [210, 443] on button "Next" at bounding box center [205, 435] width 80 height 50
click at [221, 441] on img "hidden" at bounding box center [226, 435] width 10 height 10
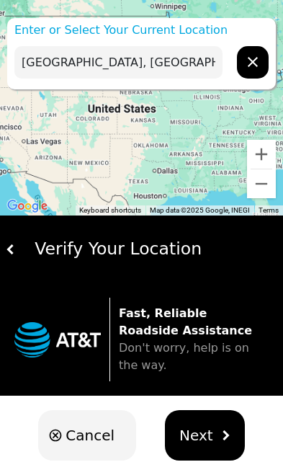
click at [221, 441] on img "hidden" at bounding box center [226, 435] width 10 height 10
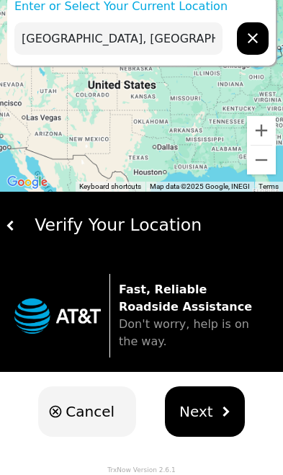
click at [204, 414] on span "Next" at bounding box center [197, 412] width 34 height 22
click at [204, 413] on span "Next" at bounding box center [197, 412] width 34 height 22
click at [210, 424] on button "Next" at bounding box center [205, 412] width 80 height 50
click at [216, 425] on button "Next" at bounding box center [205, 412] width 80 height 50
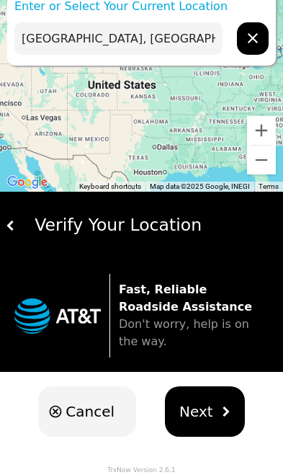
click at [216, 425] on button "Next" at bounding box center [205, 412] width 80 height 50
click at [214, 428] on button "Next" at bounding box center [205, 412] width 80 height 50
click at [221, 324] on span "Don't worry, help is on the way." at bounding box center [184, 332] width 131 height 31
click at [175, 303] on strong "Fast, Reliable Roadside Assistance" at bounding box center [185, 298] width 133 height 31
click at [175, 302] on strong "Fast, Reliable Roadside Assistance" at bounding box center [185, 298] width 133 height 31
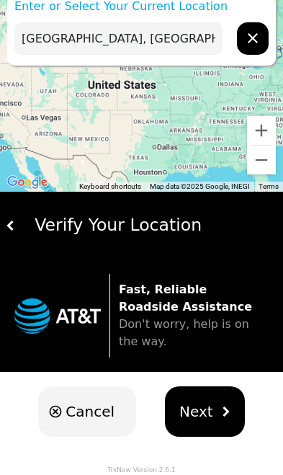
click at [192, 306] on p "Fast, Reliable Roadside Assistance Don't worry, help is on the way." at bounding box center [194, 315] width 150 height 69
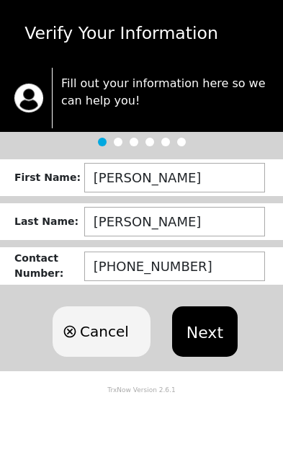
click at [215, 336] on button "Next" at bounding box center [205, 331] width 66 height 50
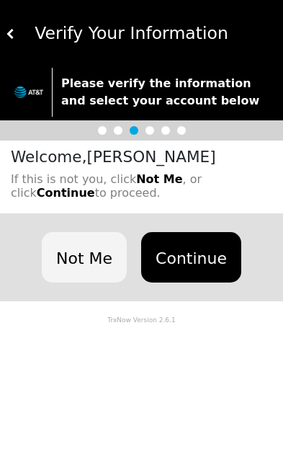
click at [198, 256] on button "Continue" at bounding box center [191, 257] width 100 height 50
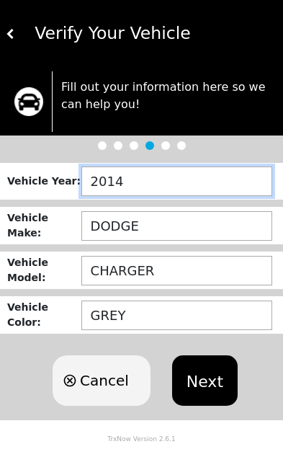
click at [149, 195] on input "2014" at bounding box center [176, 182] width 191 height 30
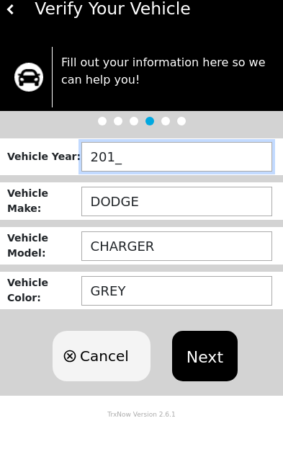
type input "2011"
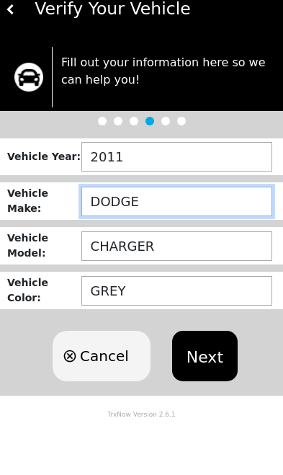
click at [177, 211] on input "DODGE" at bounding box center [176, 226] width 191 height 30
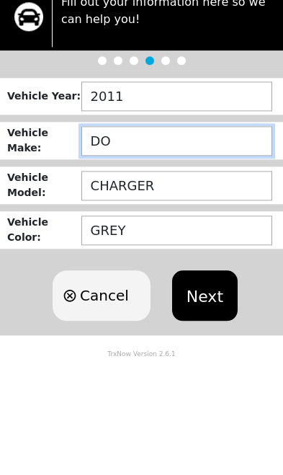
type input "D"
type input "[PERSON_NAME]"
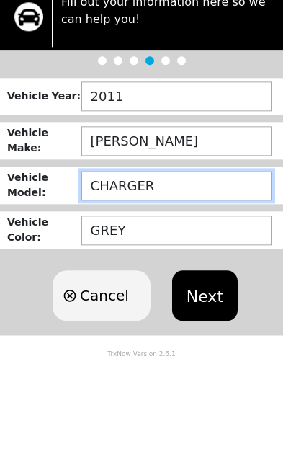
click at [172, 256] on input "CHARGER" at bounding box center [176, 271] width 191 height 30
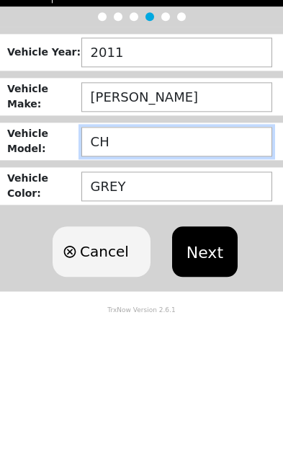
type input "C"
type input "SANTE FE"
click at [216, 355] on button "Next" at bounding box center [205, 380] width 66 height 50
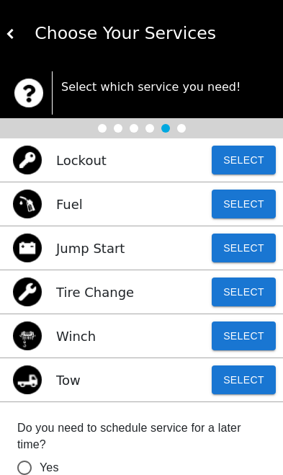
click at [258, 389] on button "Select" at bounding box center [244, 380] width 64 height 29
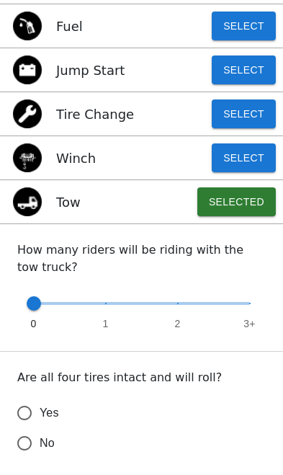
scroll to position [177, 0]
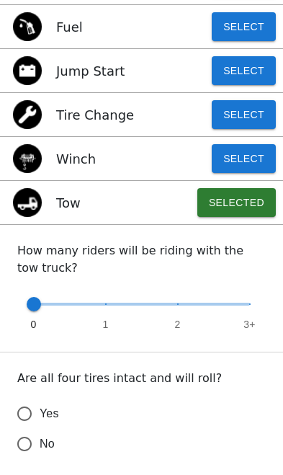
click at [39, 417] on input "Yes" at bounding box center [24, 414] width 30 height 30
radio input "false"
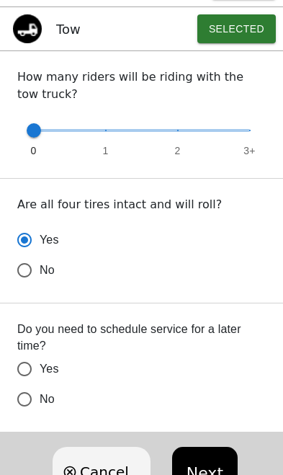
scroll to position [350, 0]
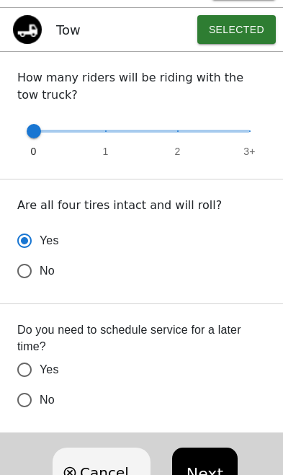
click at [37, 286] on input "No" at bounding box center [24, 271] width 30 height 30
radio input "false"
radio input "true"
click at [206, 464] on button "Next" at bounding box center [205, 473] width 66 height 50
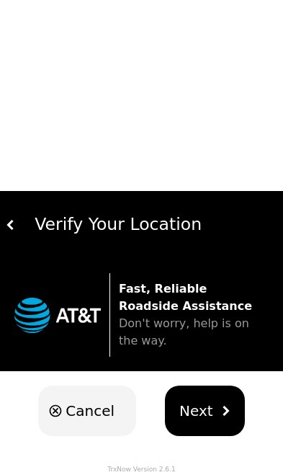
scroll to position [24, 0]
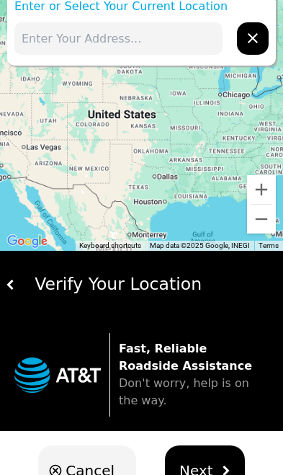
click at [69, 40] on input "text" at bounding box center [118, 38] width 208 height 32
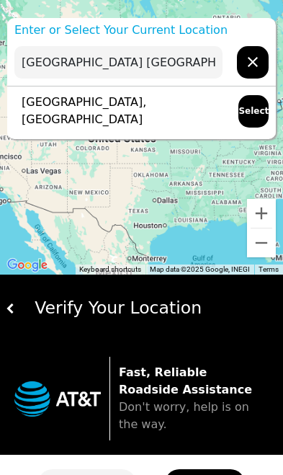
click at [156, 120] on div "[GEOGRAPHIC_DATA], [GEOGRAPHIC_DATA] Select" at bounding box center [141, 111] width 269 height 49
type input "[GEOGRAPHIC_DATA], [GEOGRAPHIC_DATA]"
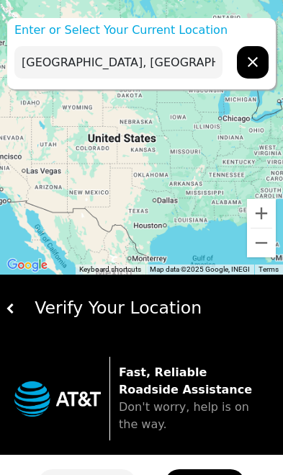
click at [165, 385] on strong "Fast, Reliable Roadside Assistance" at bounding box center [185, 381] width 133 height 31
click at [154, 376] on strong "Fast, Reliable Roadside Assistance" at bounding box center [185, 381] width 133 height 31
click at [143, 314] on div "Verify Your Location" at bounding box center [147, 308] width 262 height 25
click at [111, 315] on div "Verify Your Location" at bounding box center [147, 308] width 262 height 25
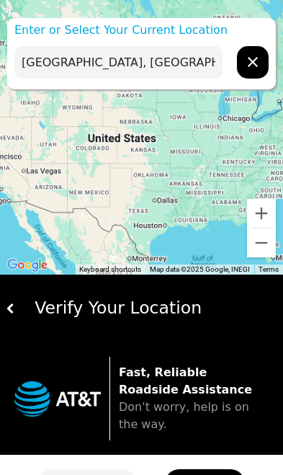
click at [110, 314] on div "Verify Your Location" at bounding box center [147, 308] width 262 height 25
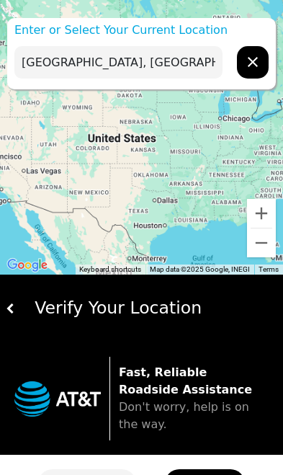
click at [187, 392] on p "Fast, Reliable Roadside Assistance Don't worry, help is on the way." at bounding box center [194, 398] width 150 height 69
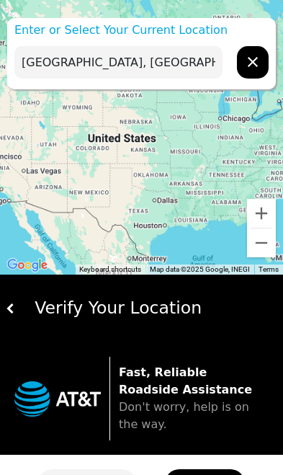
click at [182, 304] on div "Verify Your Location" at bounding box center [147, 308] width 262 height 25
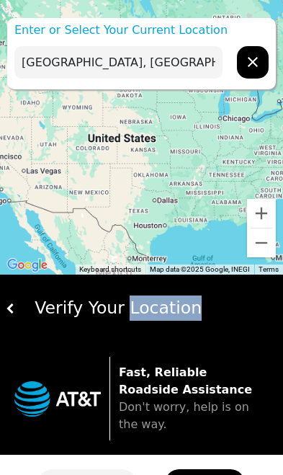
click at [39, 318] on div "Verify Your Location" at bounding box center [147, 308] width 262 height 25
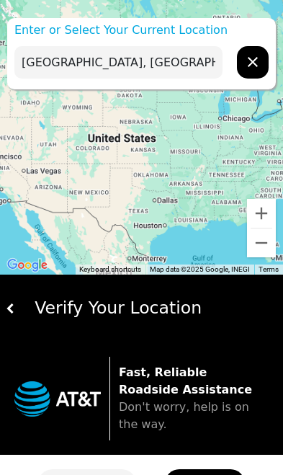
click at [58, 322] on div "Verify Your Location" at bounding box center [141, 309] width 283 height 68
click at [159, 317] on div "Verify Your Location" at bounding box center [147, 308] width 262 height 25
click at [105, 330] on div "Verify Your Location" at bounding box center [141, 309] width 283 height 68
click at [223, 391] on p "Fast, Reliable Roadside Assistance Don't worry, help is on the way." at bounding box center [194, 398] width 150 height 69
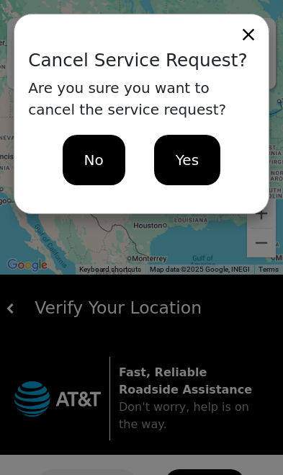
click at [106, 162] on div "No" at bounding box center [94, 160] width 63 height 50
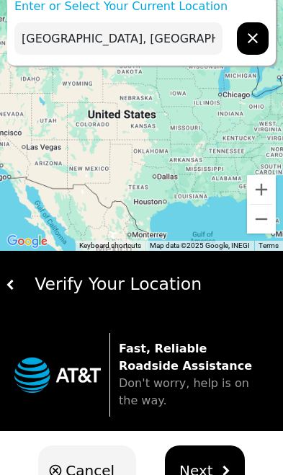
click at [221, 474] on img "hidden" at bounding box center [226, 471] width 10 height 10
click at [222, 474] on button "Next" at bounding box center [205, 471] width 80 height 50
click at [223, 462] on button "Next" at bounding box center [205, 471] width 80 height 50
click at [226, 459] on button "Next" at bounding box center [205, 471] width 80 height 50
